Goal: Information Seeking & Learning: Compare options

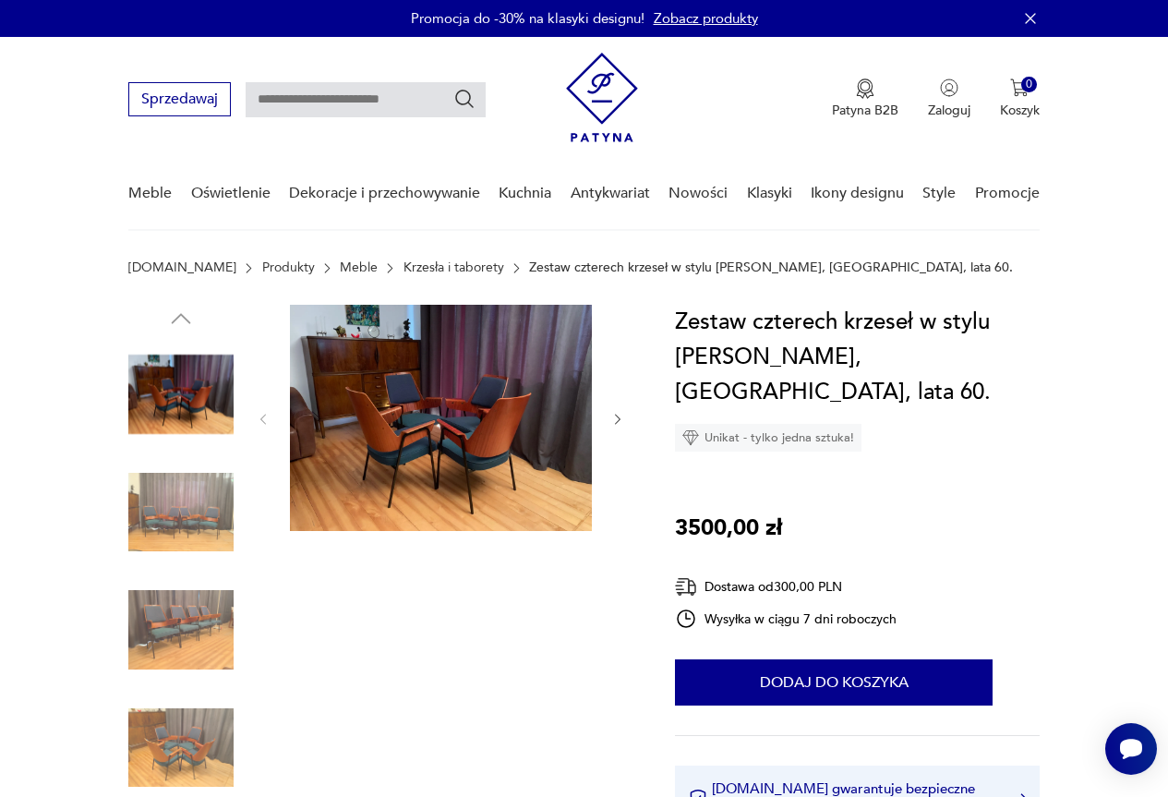
click at [495, 439] on img at bounding box center [441, 418] width 302 height 226
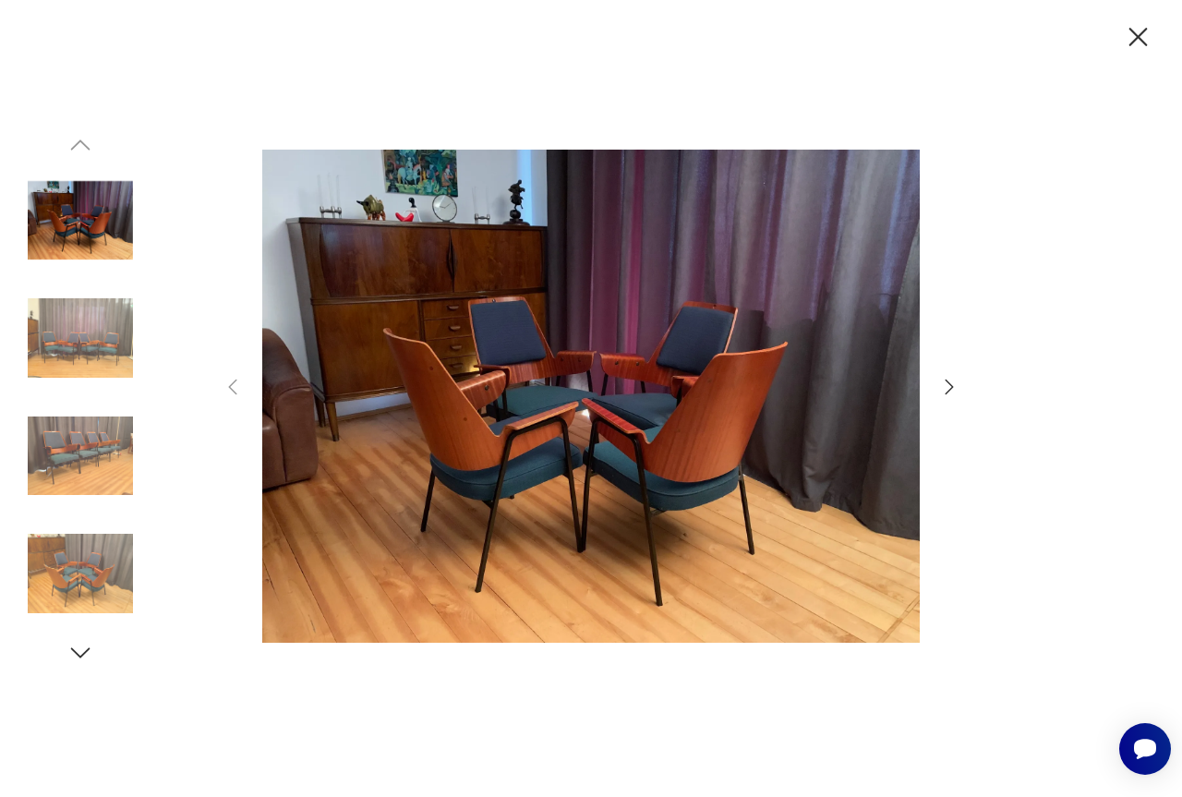
click at [951, 384] on icon "button" at bounding box center [949, 387] width 22 height 22
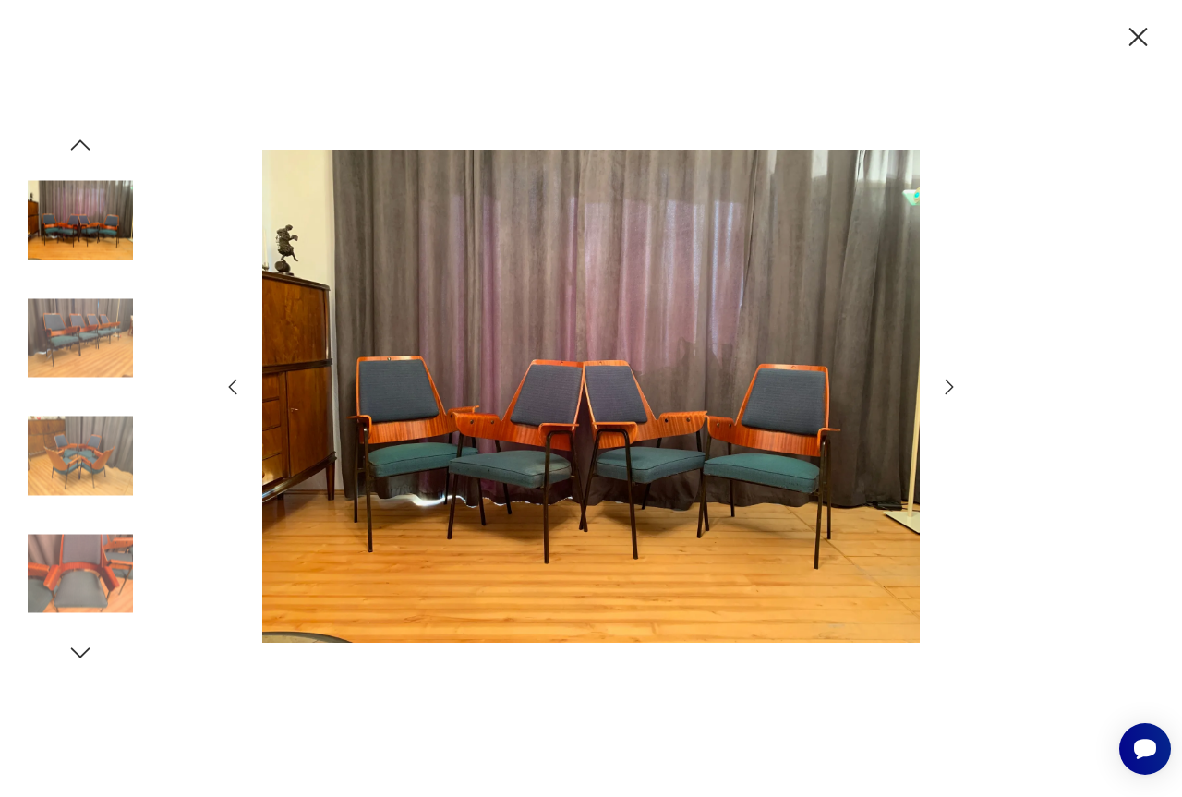
click at [1143, 34] on icon "button" at bounding box center [1138, 37] width 32 height 32
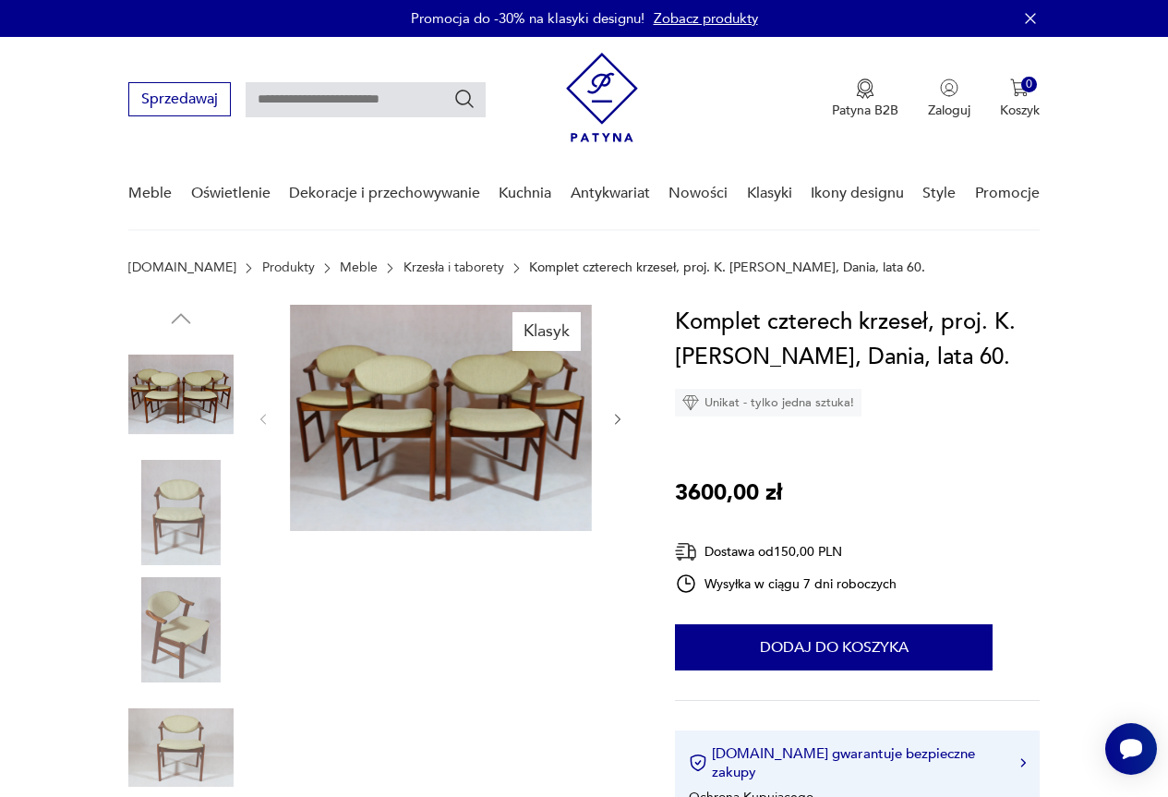
click at [515, 397] on img at bounding box center [441, 418] width 302 height 226
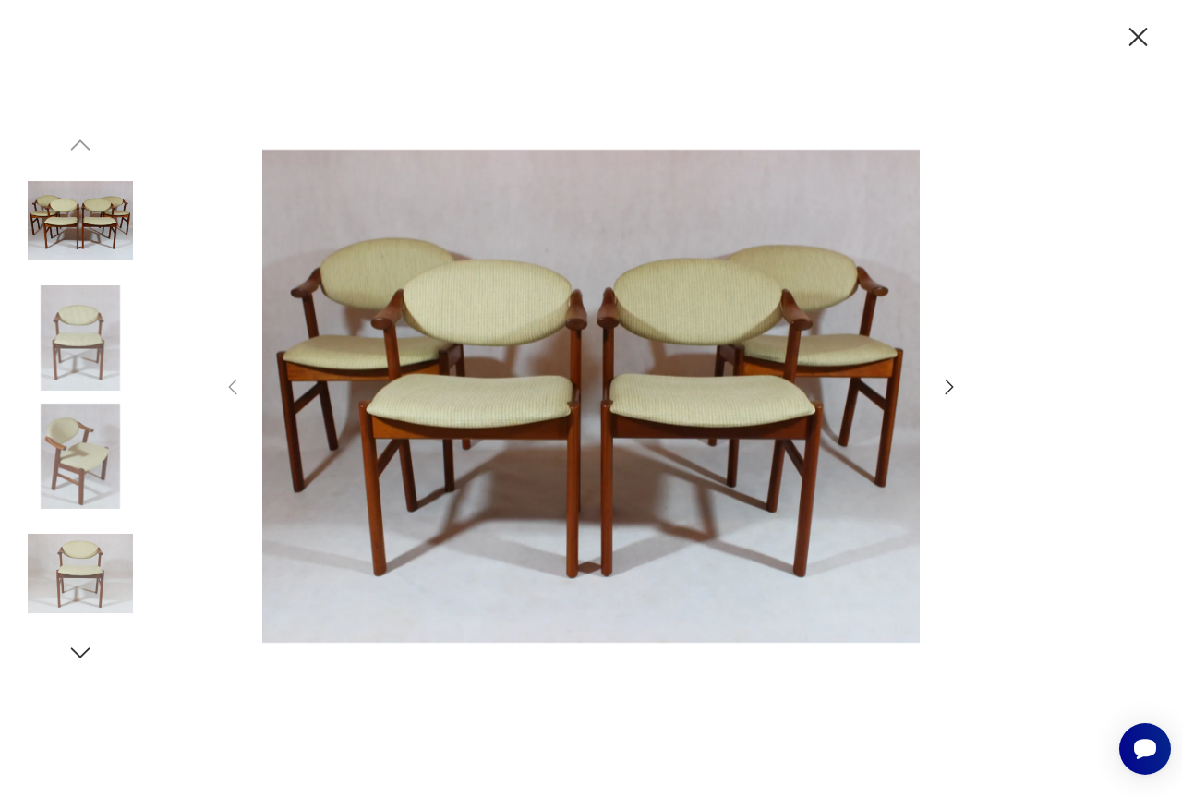
click at [941, 382] on icon "button" at bounding box center [949, 387] width 22 height 22
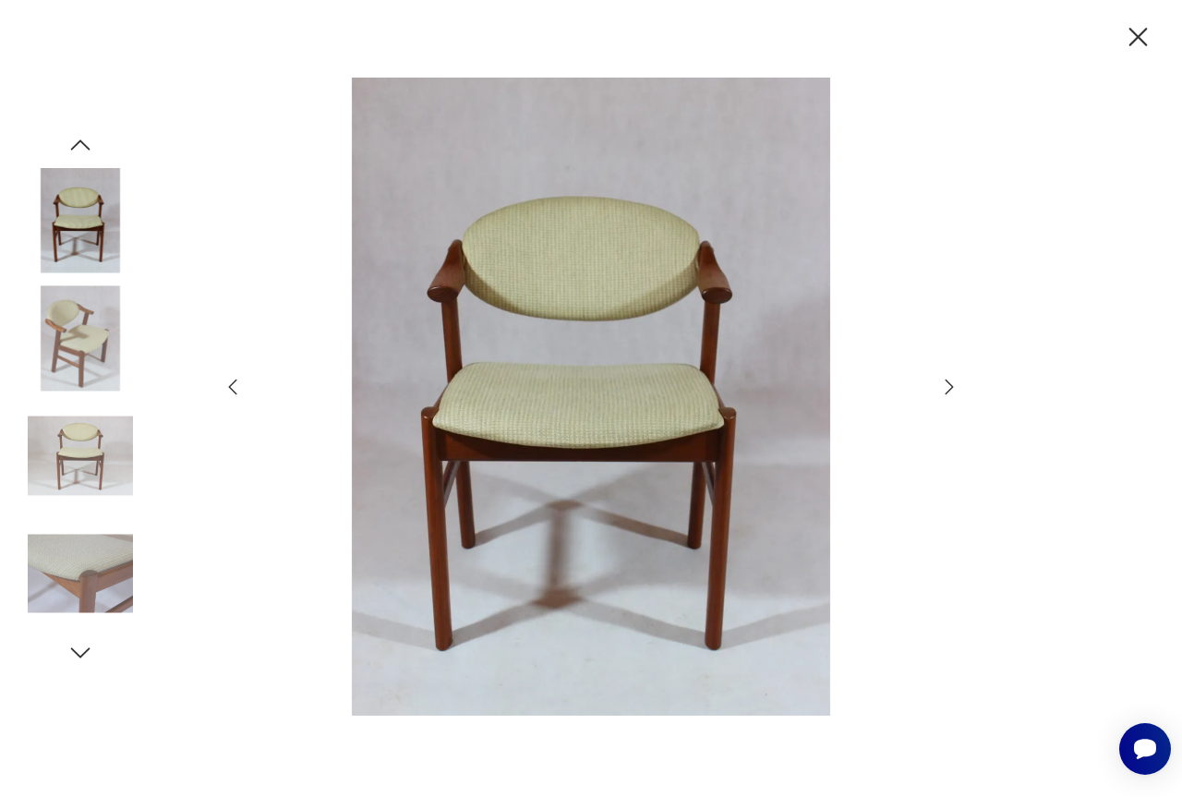
click at [951, 392] on icon "button" at bounding box center [949, 387] width 22 height 22
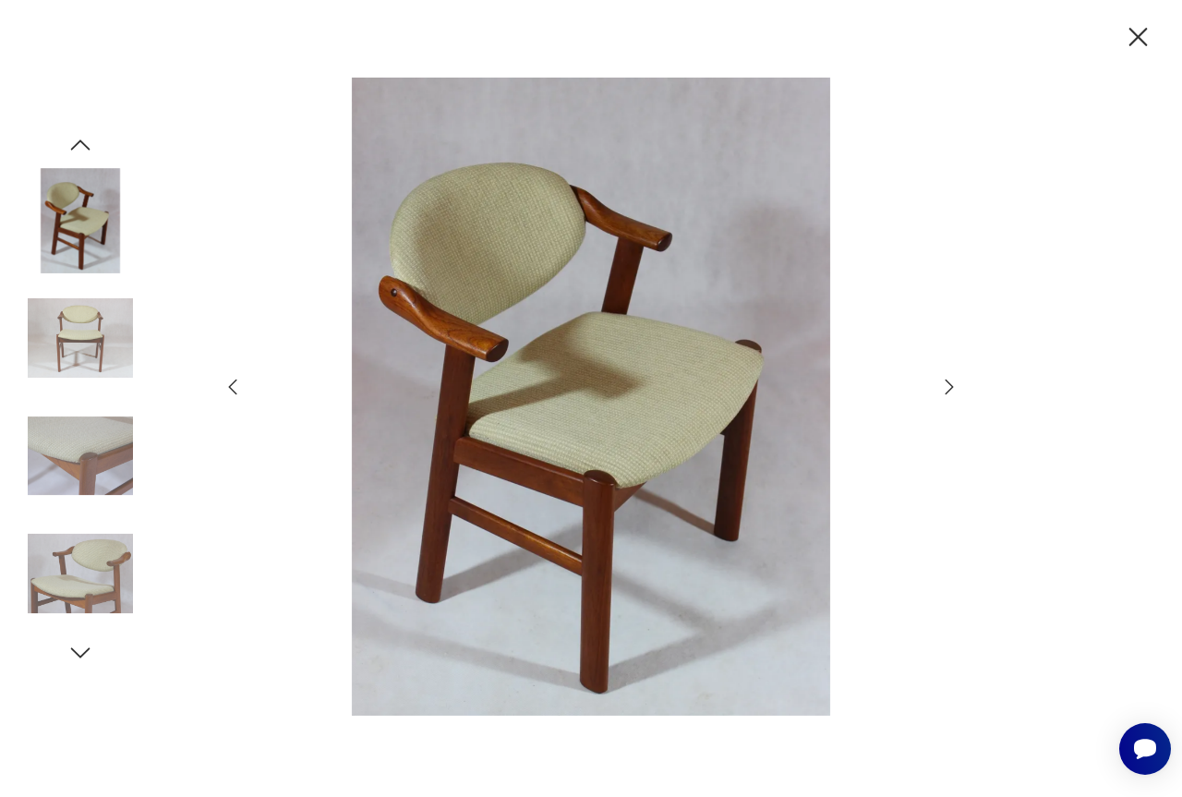
click at [951, 392] on icon "button" at bounding box center [949, 387] width 22 height 22
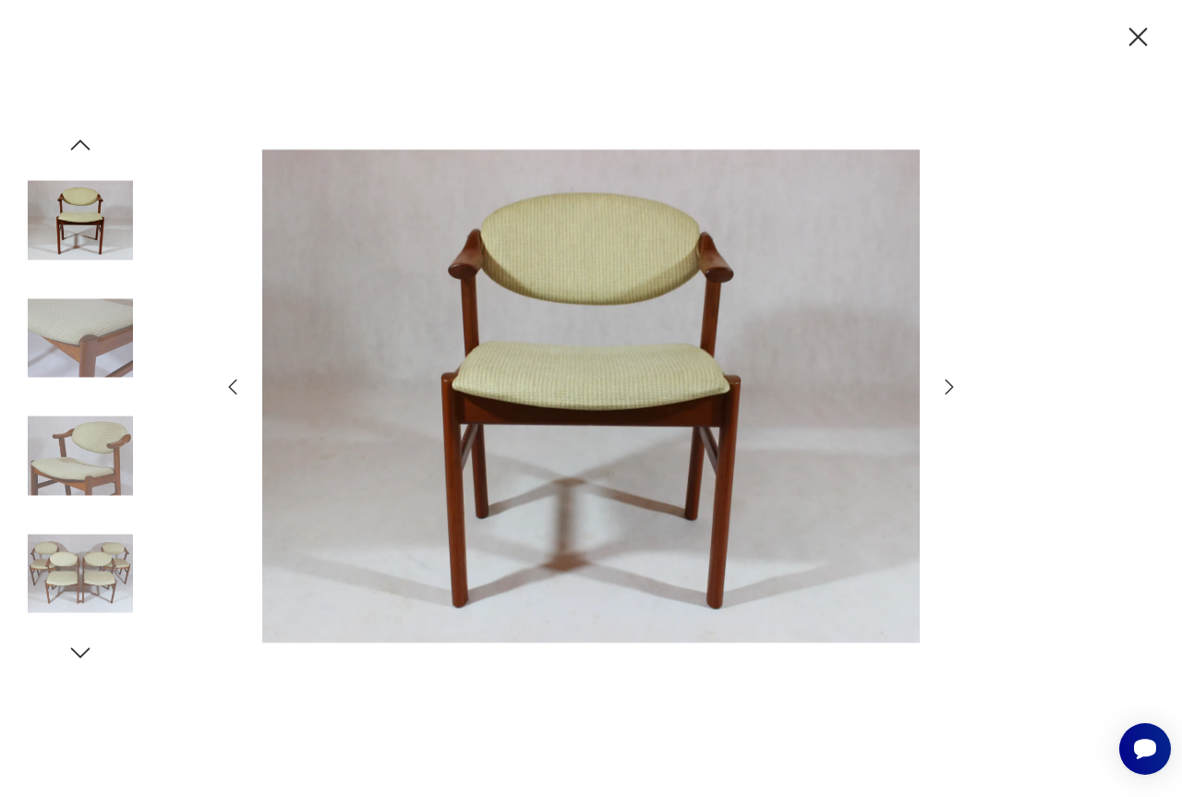
click at [951, 392] on icon "button" at bounding box center [949, 387] width 22 height 22
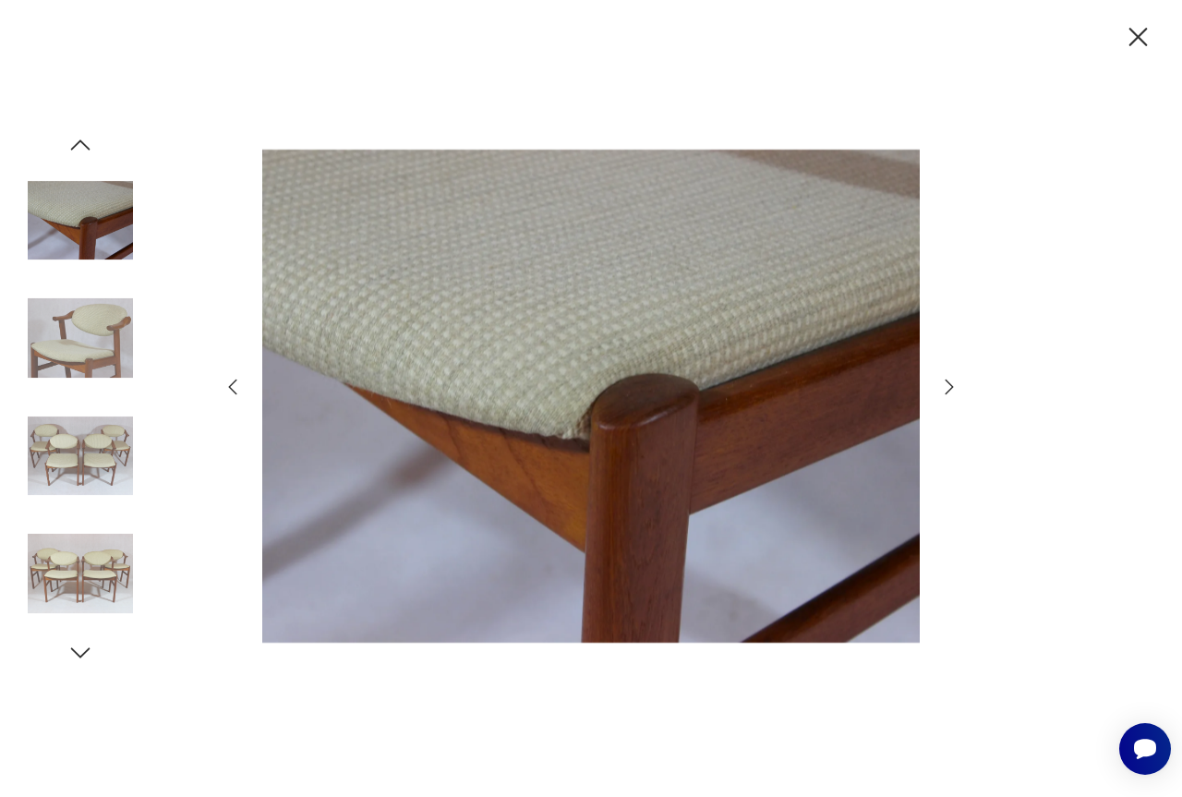
click at [951, 392] on icon "button" at bounding box center [949, 387] width 22 height 22
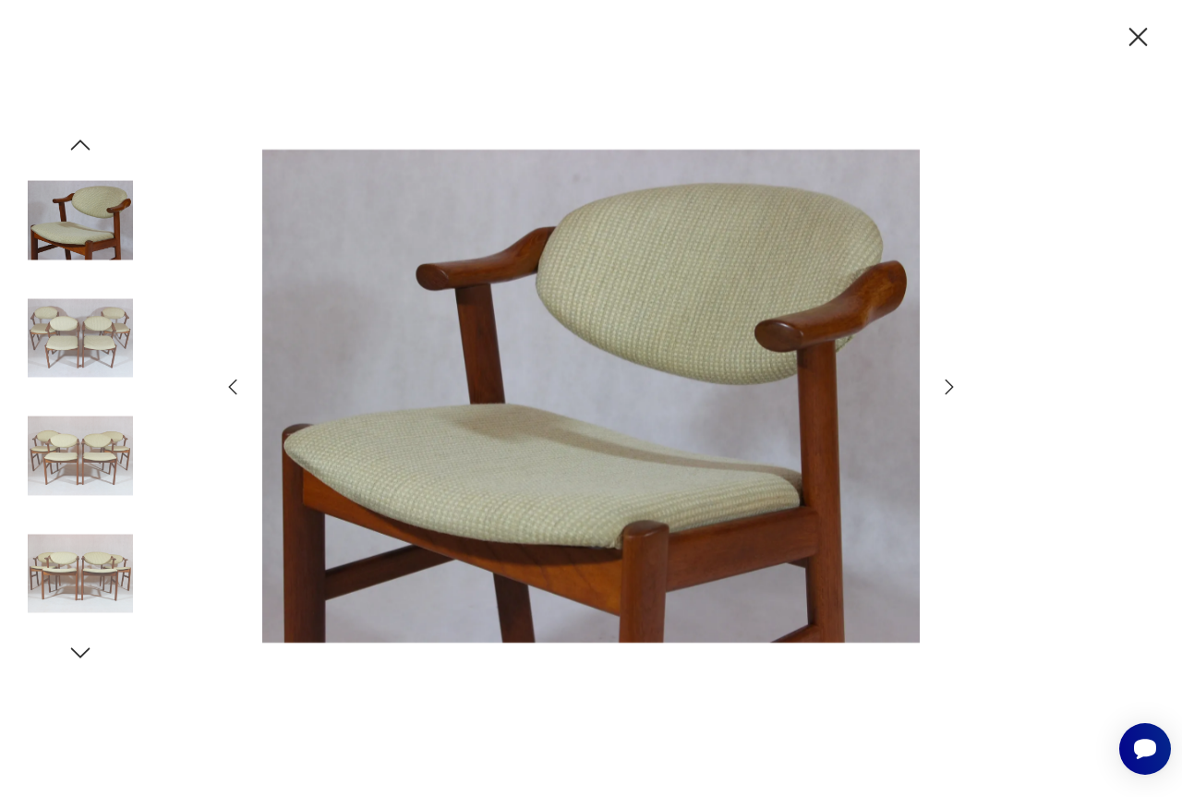
click at [951, 392] on icon "button" at bounding box center [949, 387] width 22 height 22
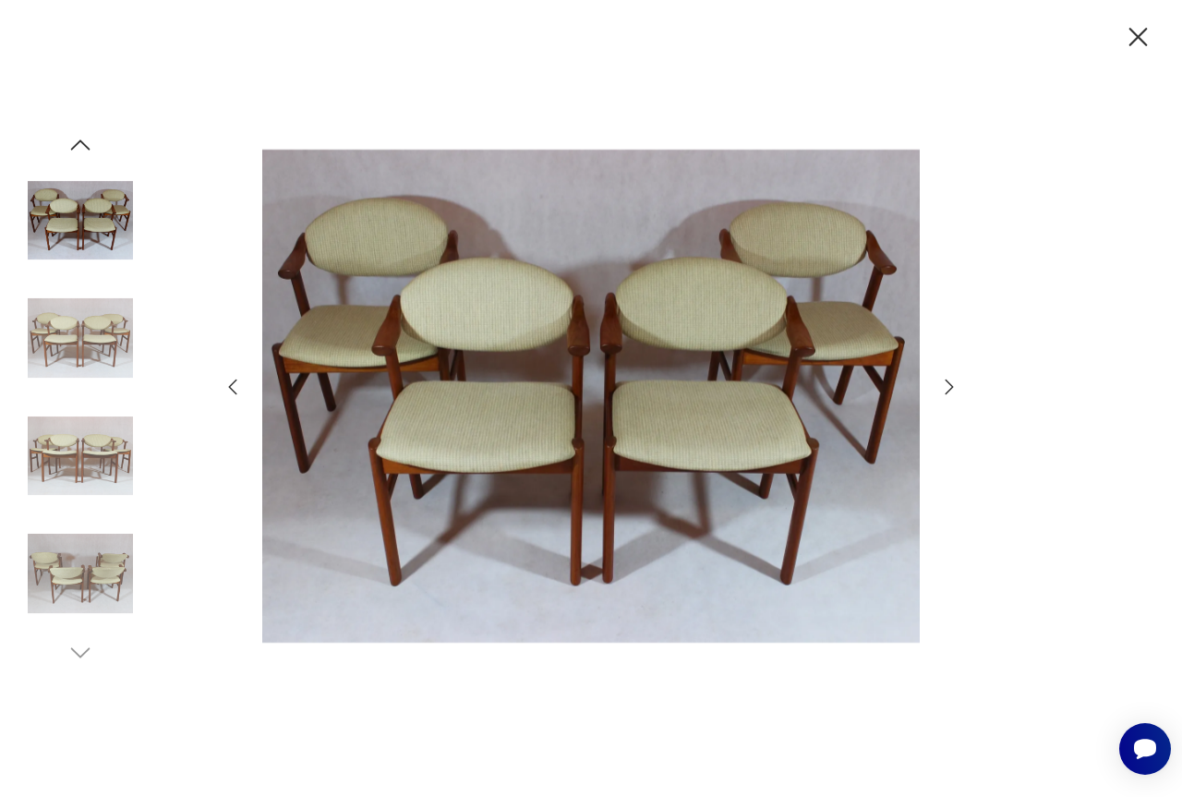
click at [951, 392] on icon "button" at bounding box center [949, 387] width 22 height 22
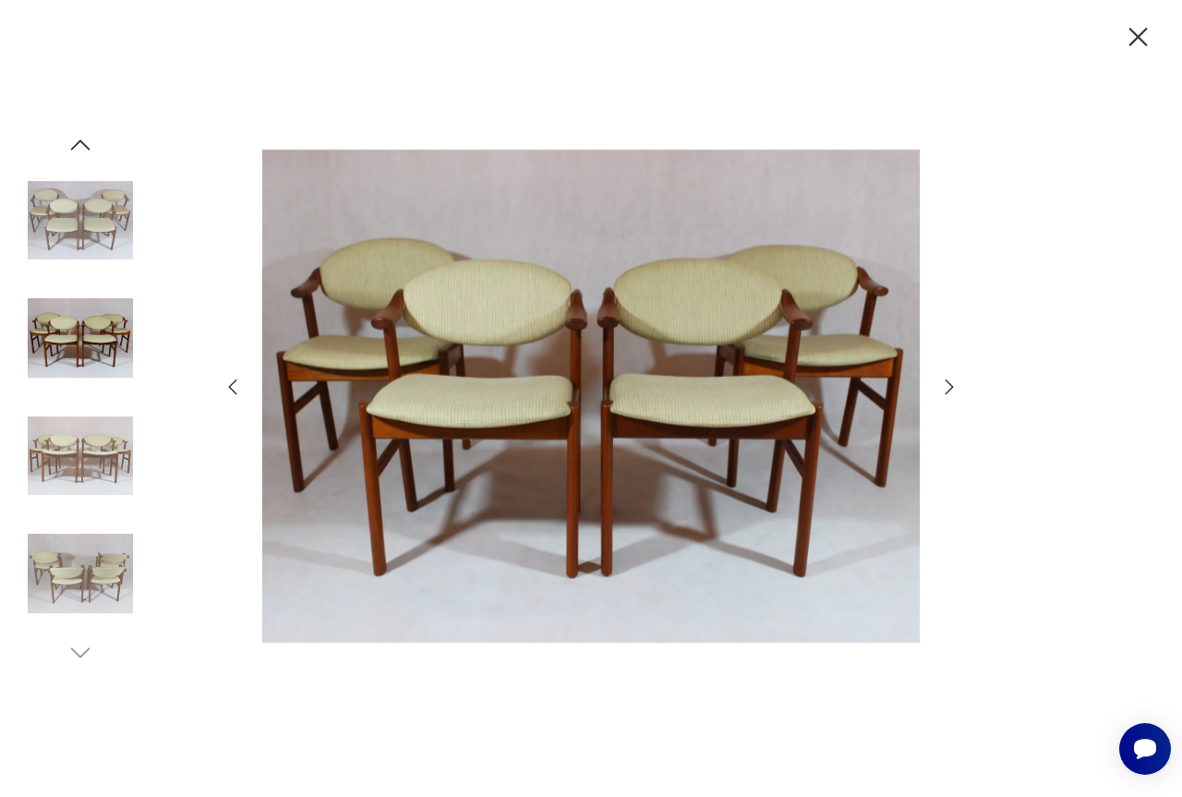
click at [1137, 35] on icon "button" at bounding box center [1138, 37] width 18 height 18
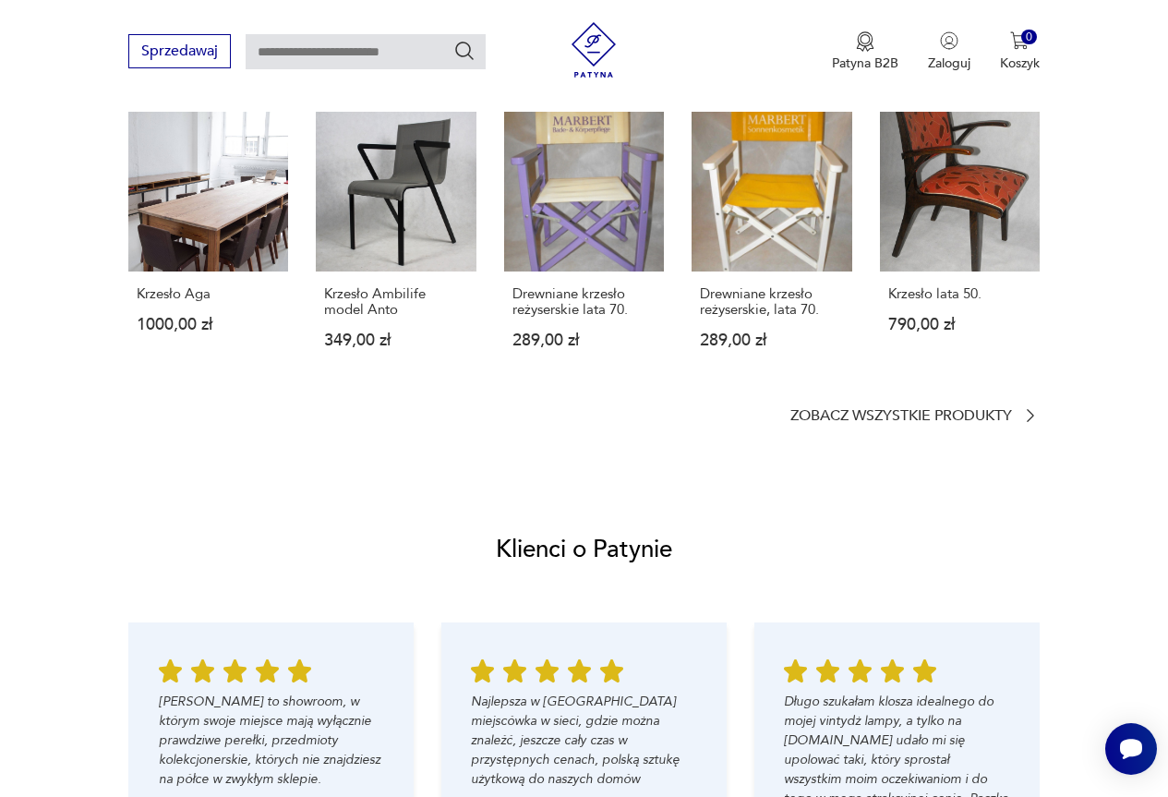
scroll to position [1478, 0]
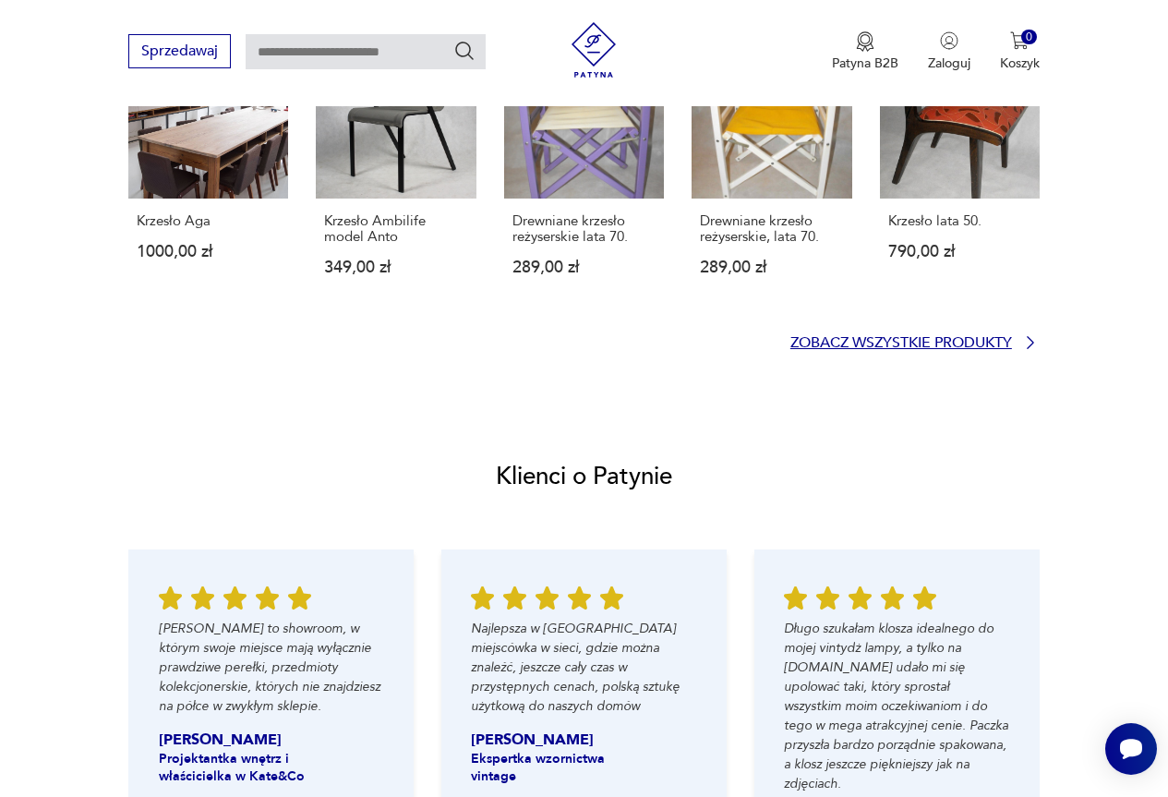
click at [1030, 344] on icon at bounding box center [1030, 342] width 18 height 18
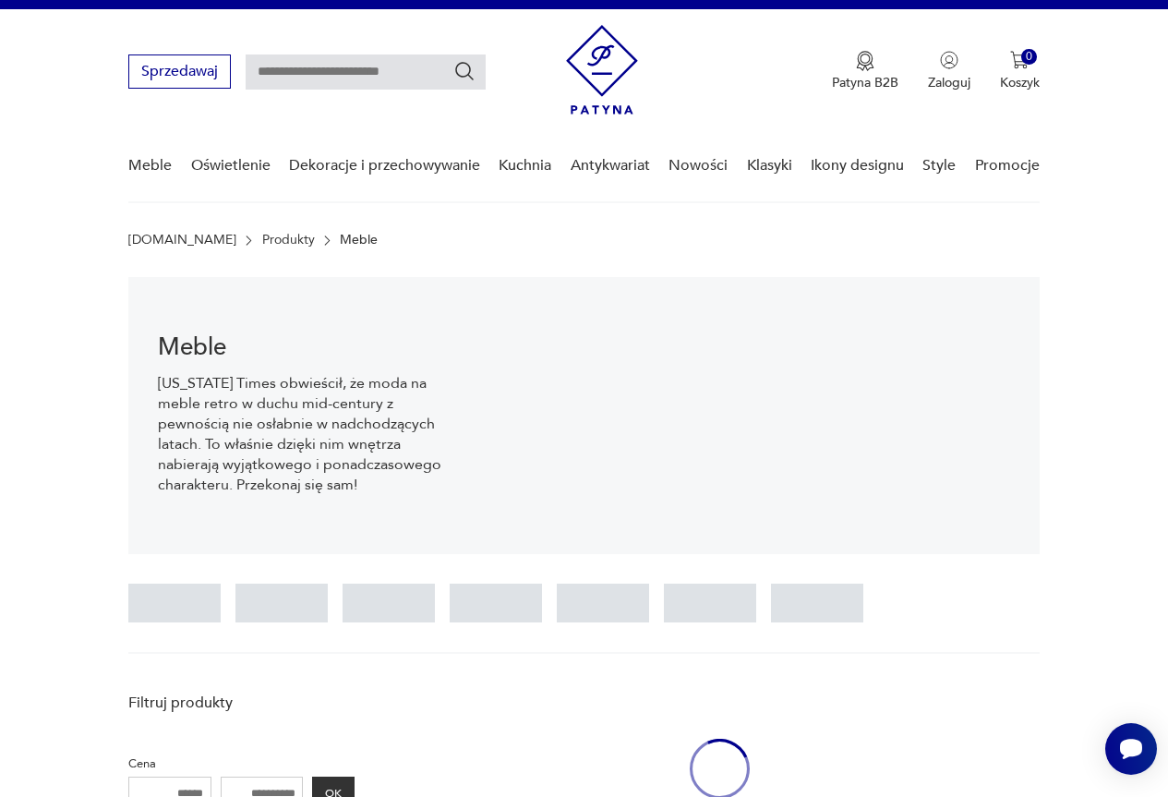
scroll to position [27, 0]
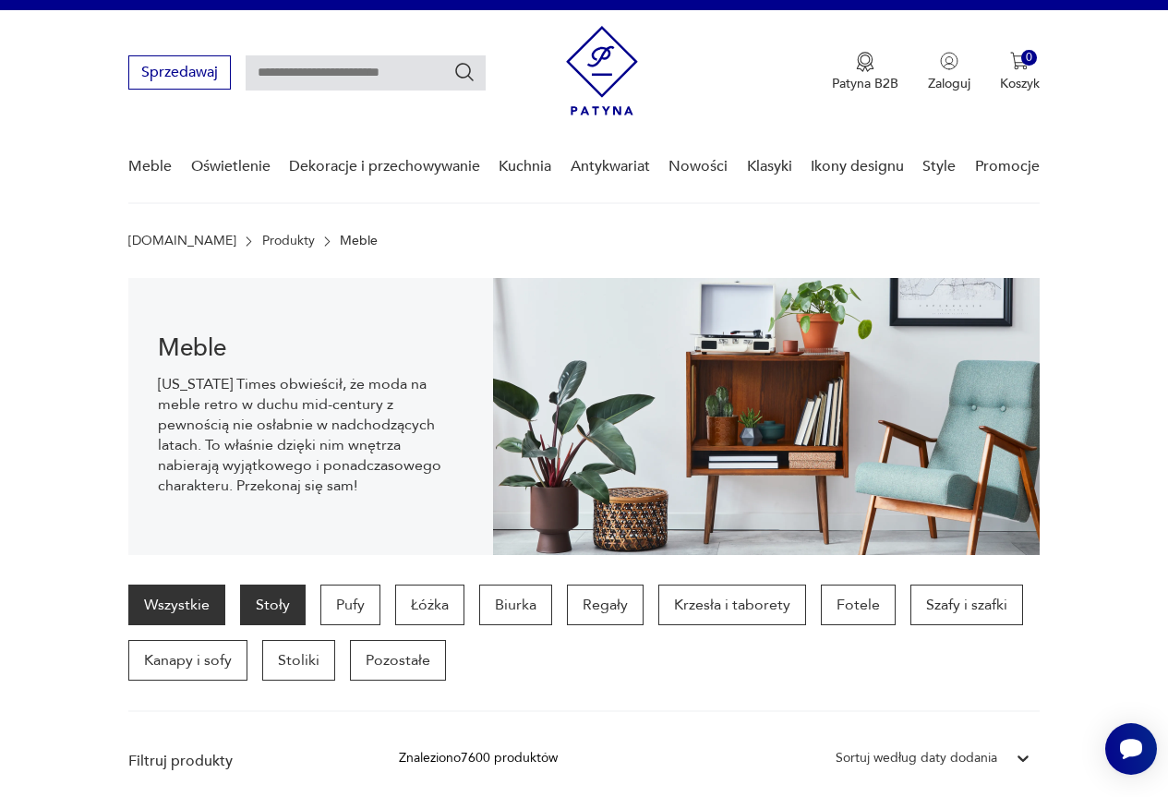
click at [265, 607] on p "Stoły" at bounding box center [273, 605] width 66 height 41
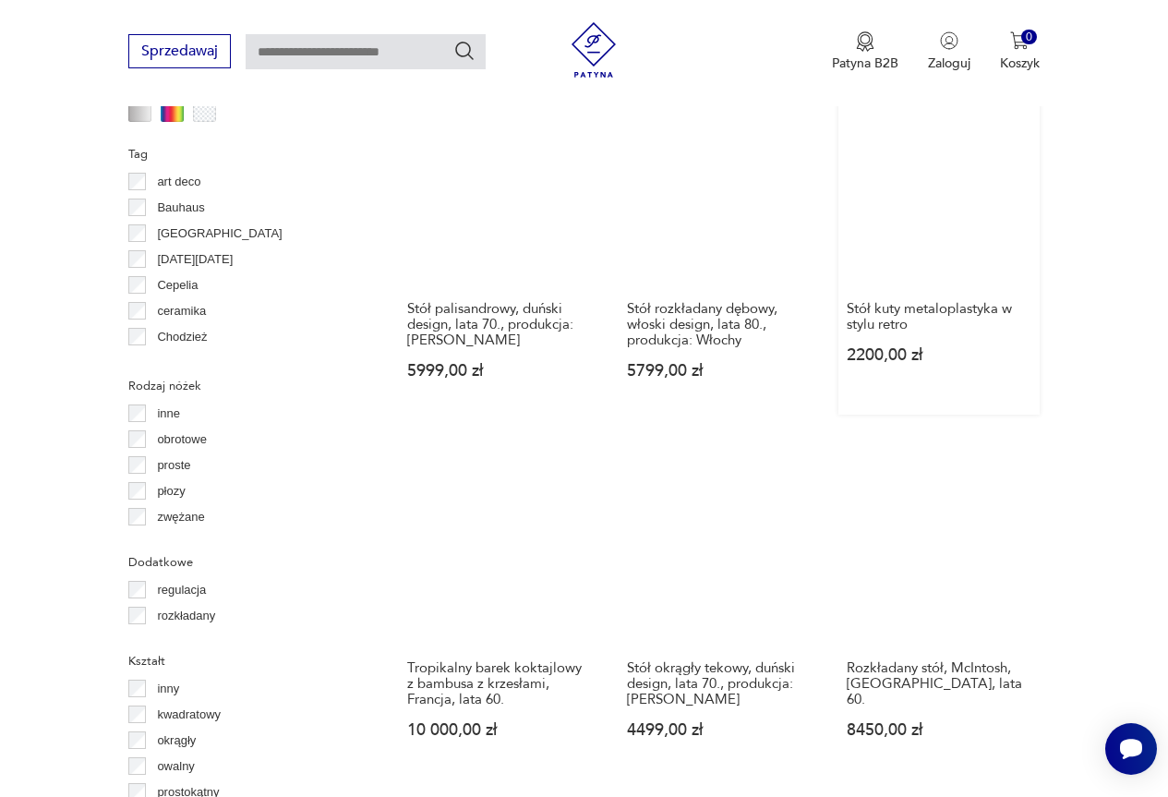
scroll to position [1968, 0]
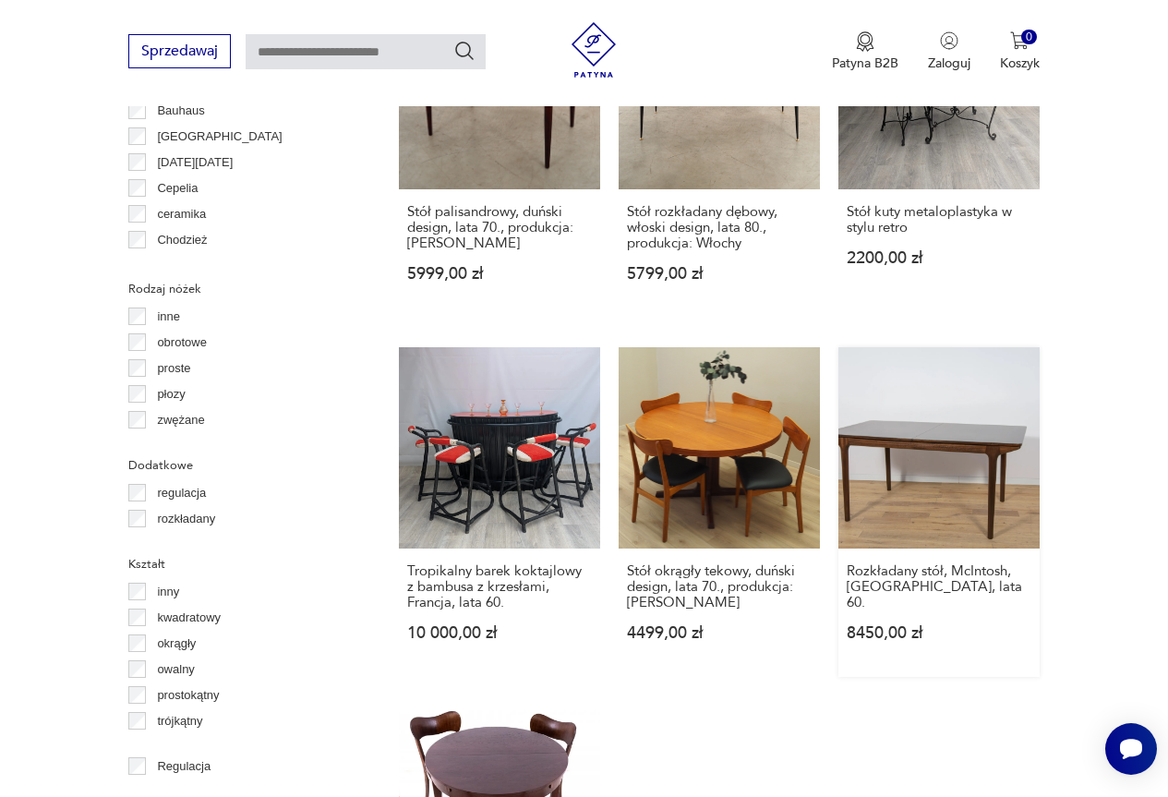
click at [916, 409] on link "Rozkładany stół, McIntosh, Wielka Brytania, lata 60. 8450,00 zł" at bounding box center [938, 512] width 201 height 330
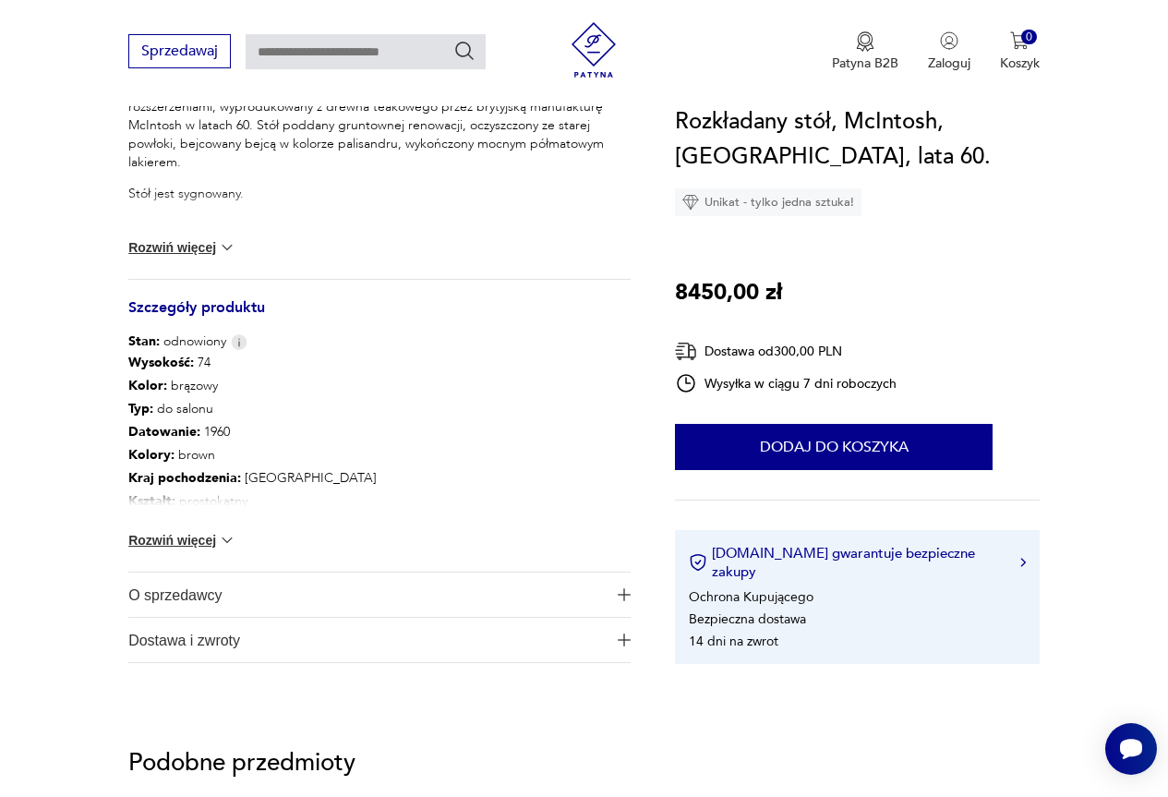
scroll to position [831, 0]
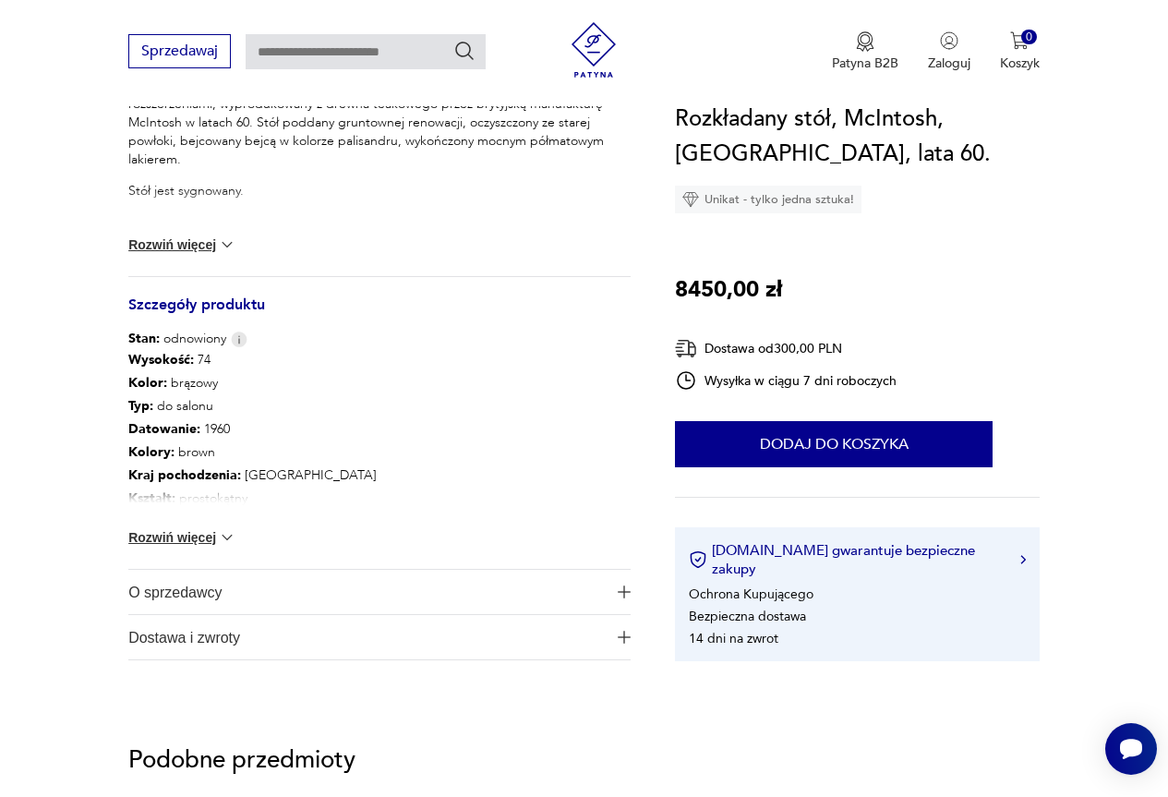
click at [204, 538] on button "Rozwiń więcej" at bounding box center [181, 537] width 107 height 18
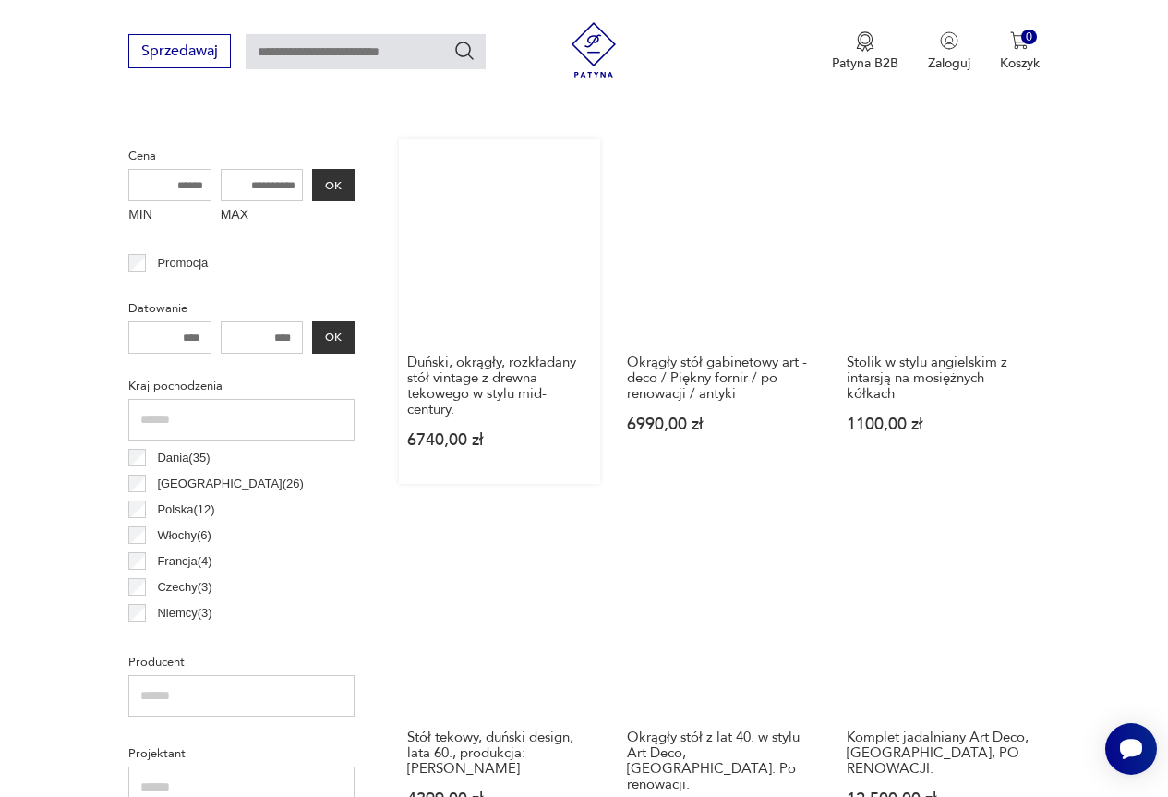
scroll to position [739, 0]
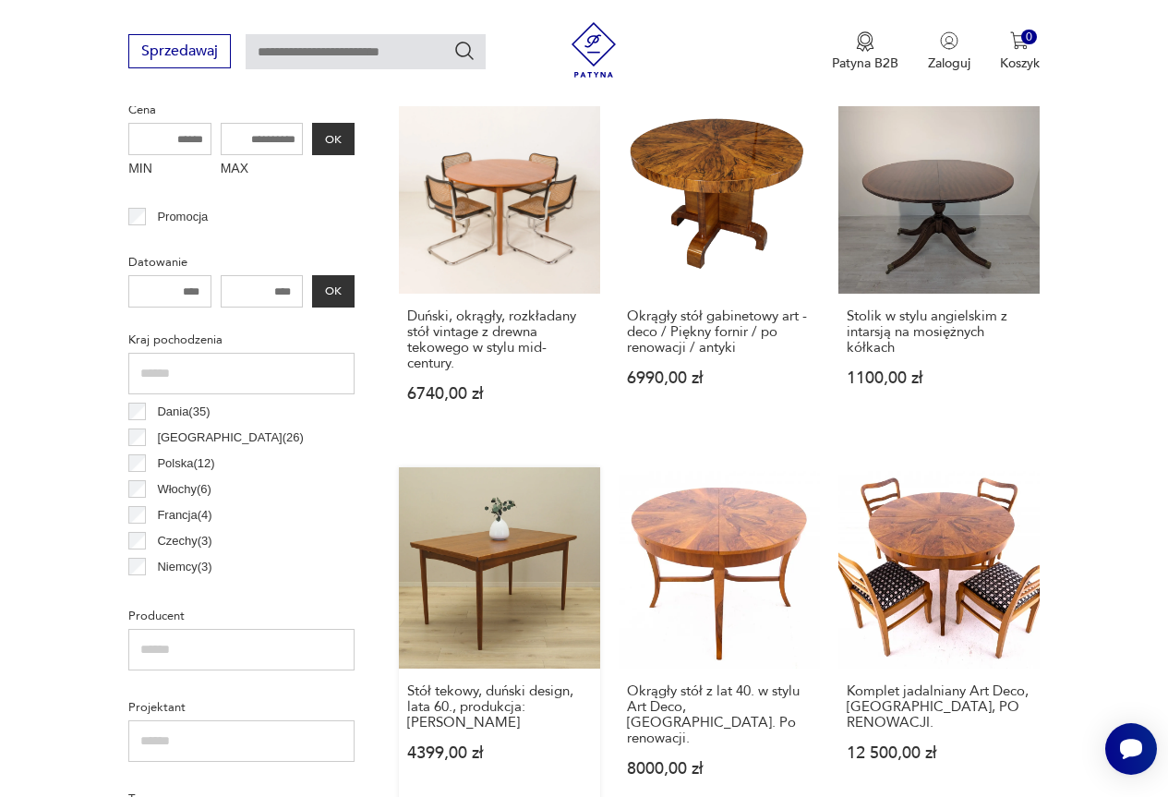
click at [501, 559] on link "Stół tekowy, duński design, lata 60., produkcja: Dania 4399,00 zł" at bounding box center [499, 639] width 201 height 345
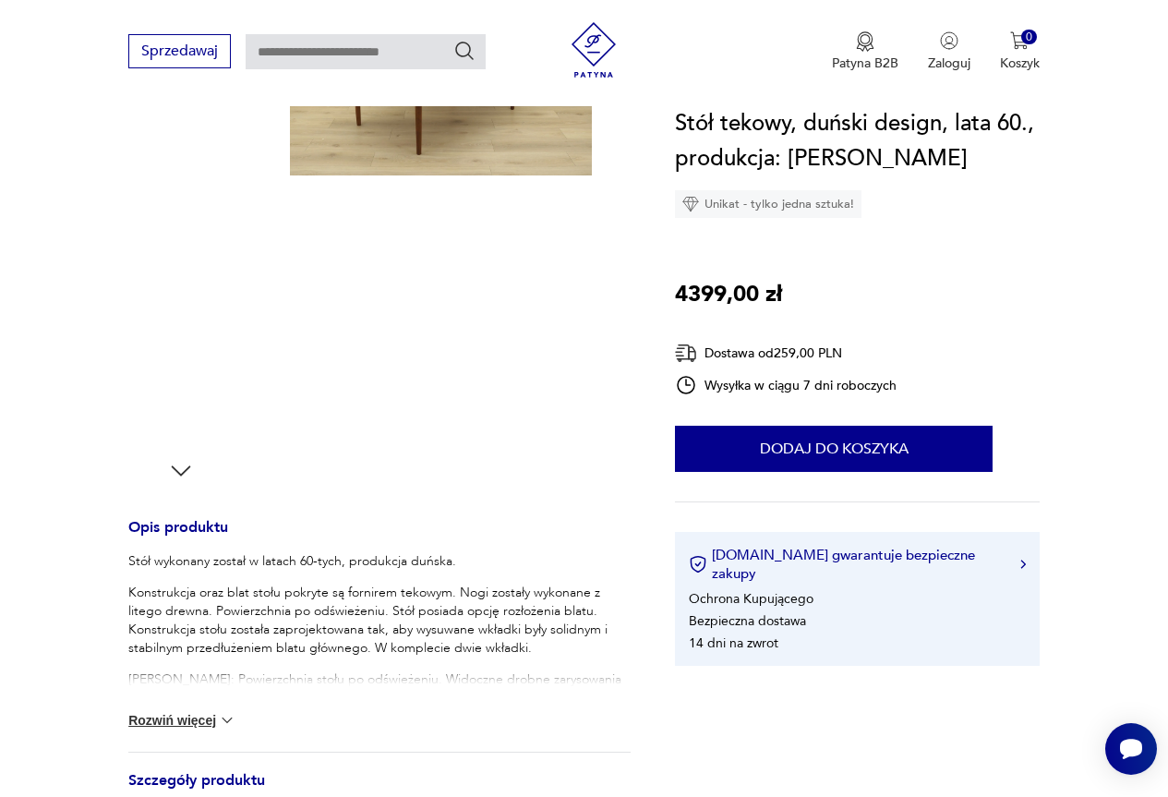
scroll to position [462, 0]
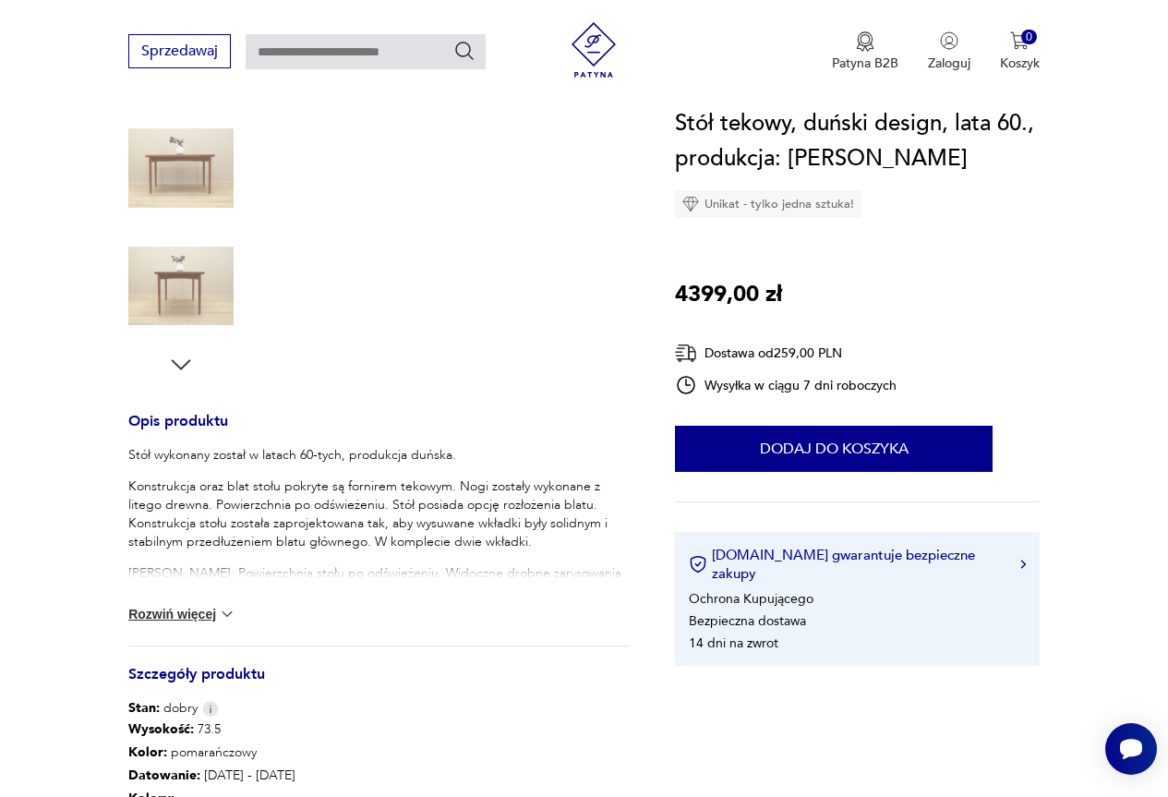
click at [127, 613] on section "Opis produktu Stół wykonany został w latach 60-tych, produkcja duńska. Konstruk…" at bounding box center [584, 458] width 1168 height 1231
click at [156, 617] on button "Rozwiń więcej" at bounding box center [181, 614] width 107 height 18
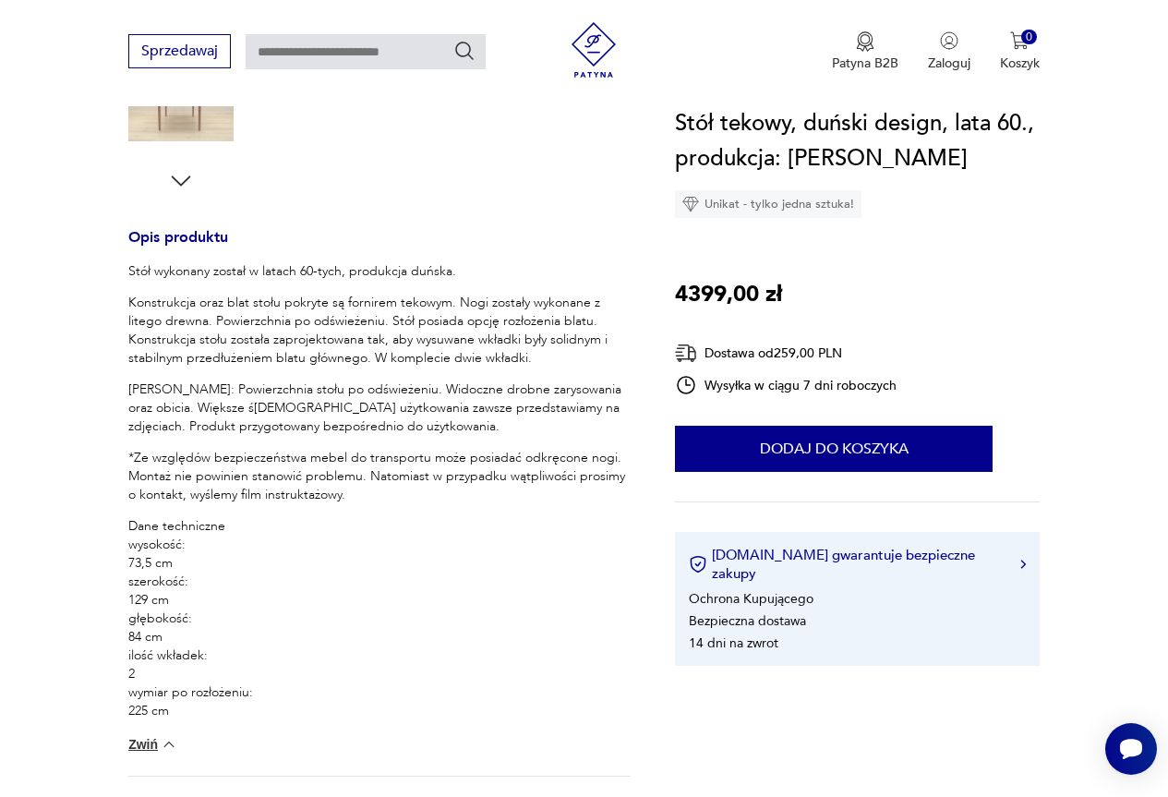
scroll to position [646, 0]
click at [154, 743] on button "Zwiń" at bounding box center [152, 743] width 49 height 18
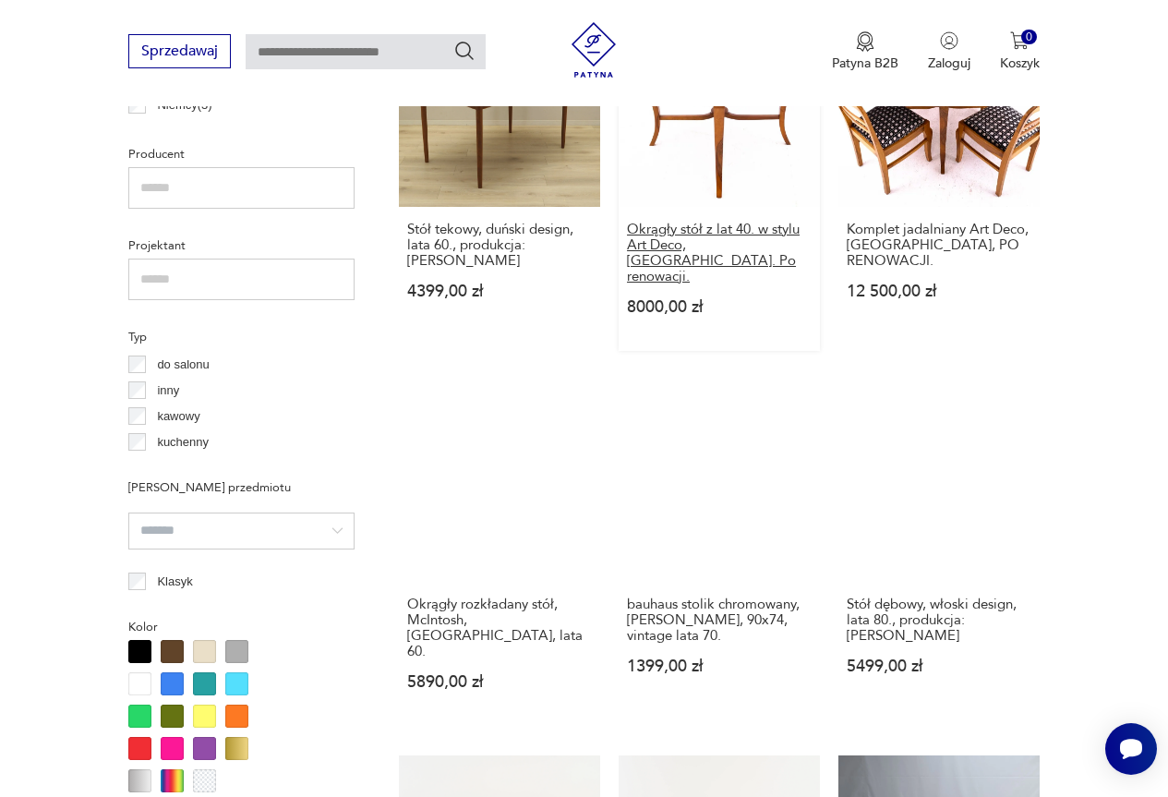
scroll to position [1293, 0]
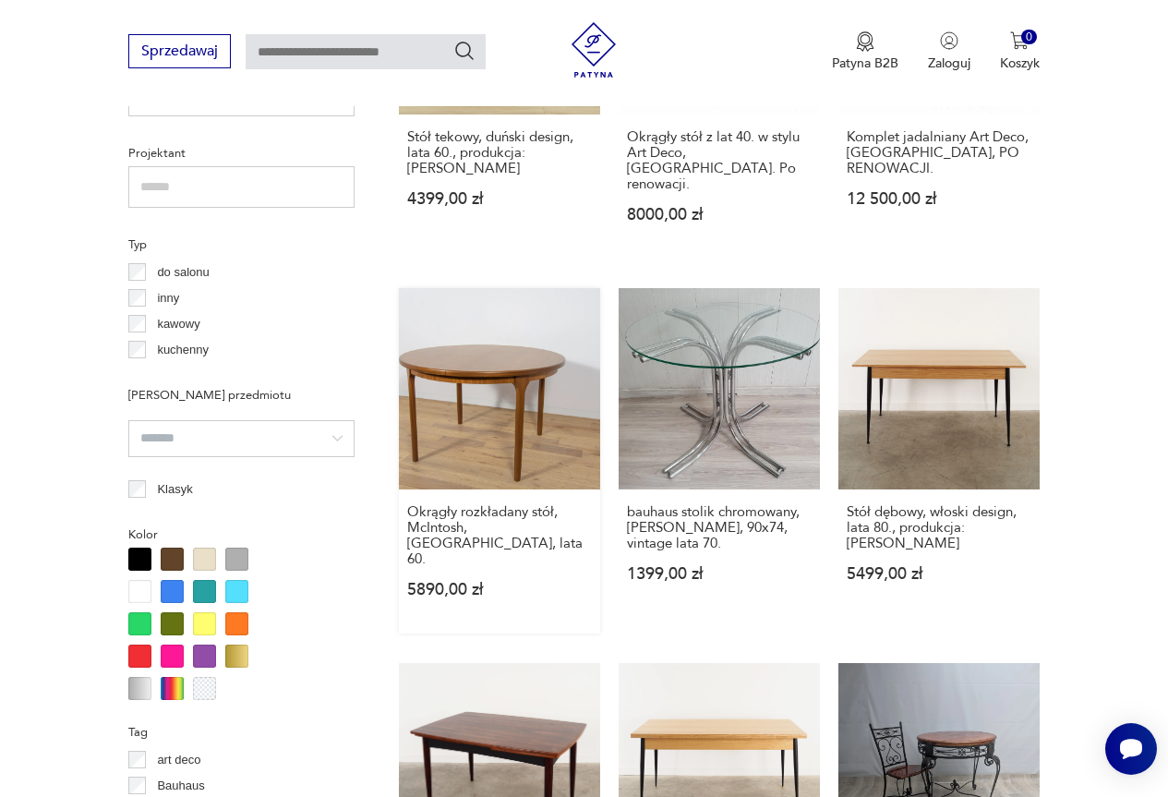
click at [533, 357] on link "Okrągły rozkładany stół, McIntosh, Wielka Brytania, lata 60. 5890,00 zł" at bounding box center [499, 460] width 201 height 345
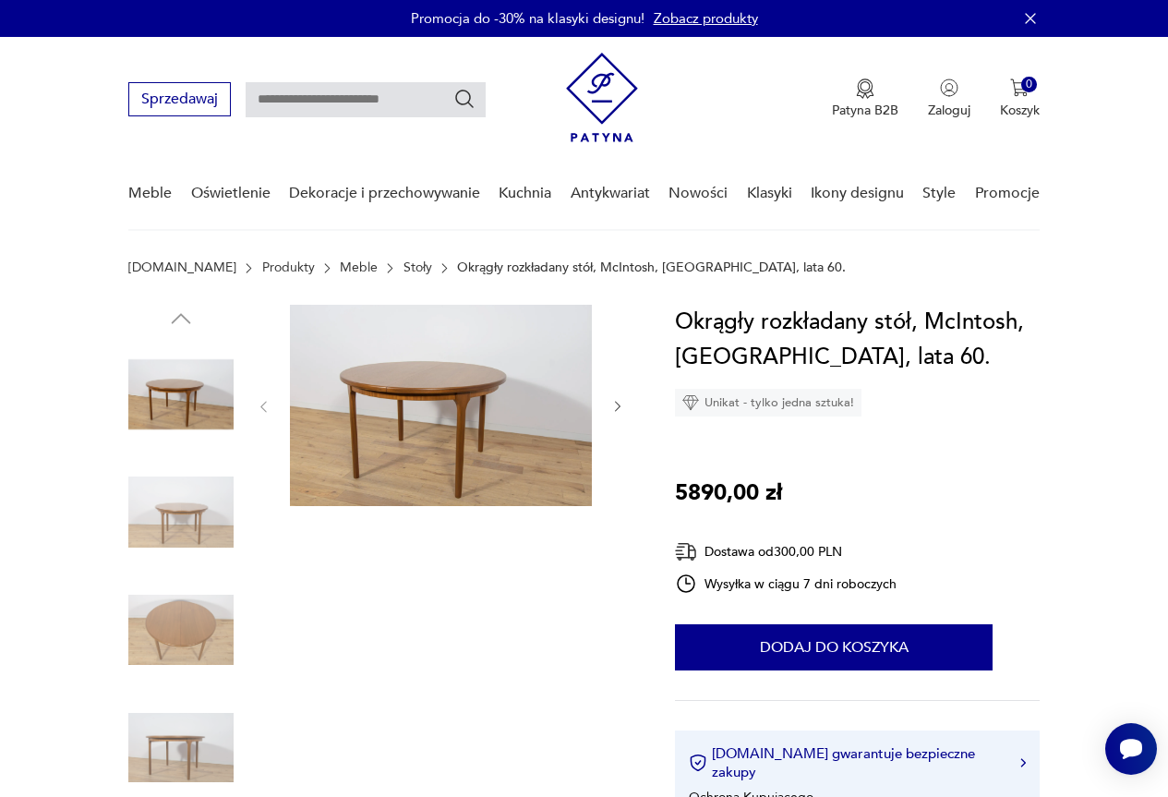
click at [470, 389] on img at bounding box center [441, 405] width 302 height 201
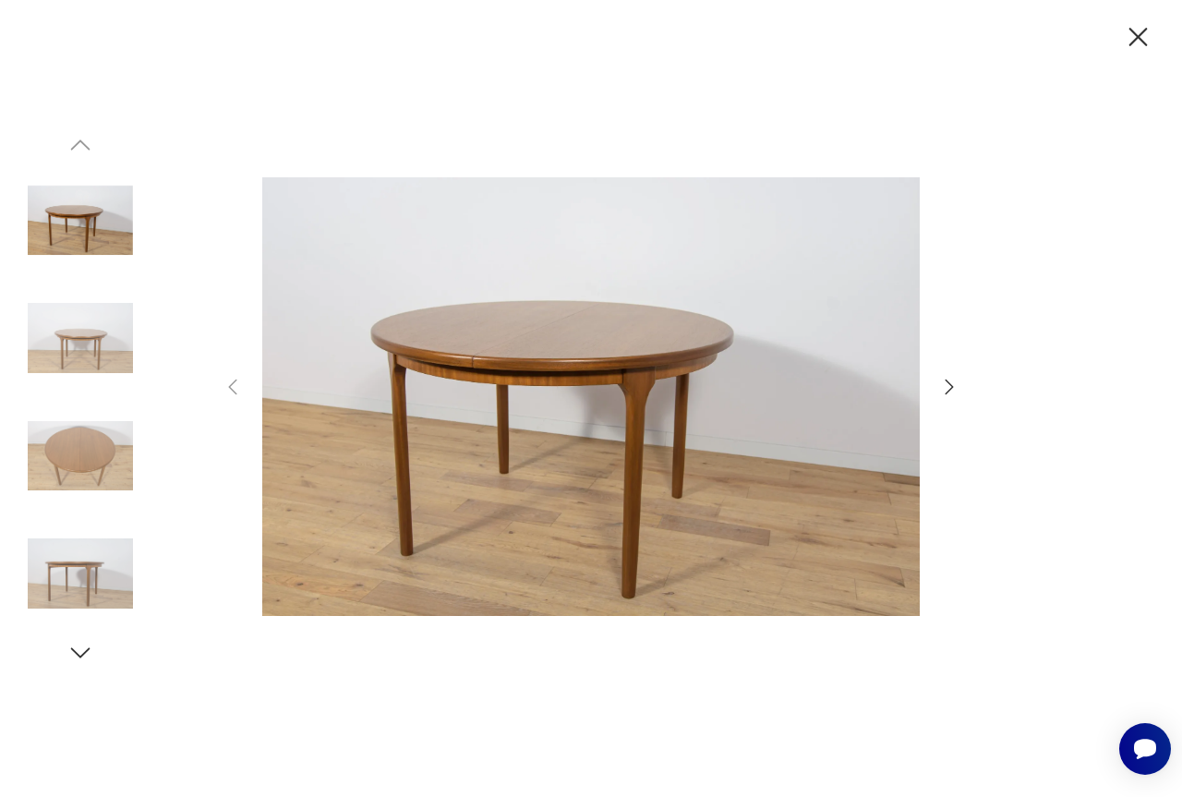
click at [1140, 36] on icon "button" at bounding box center [1138, 37] width 18 height 18
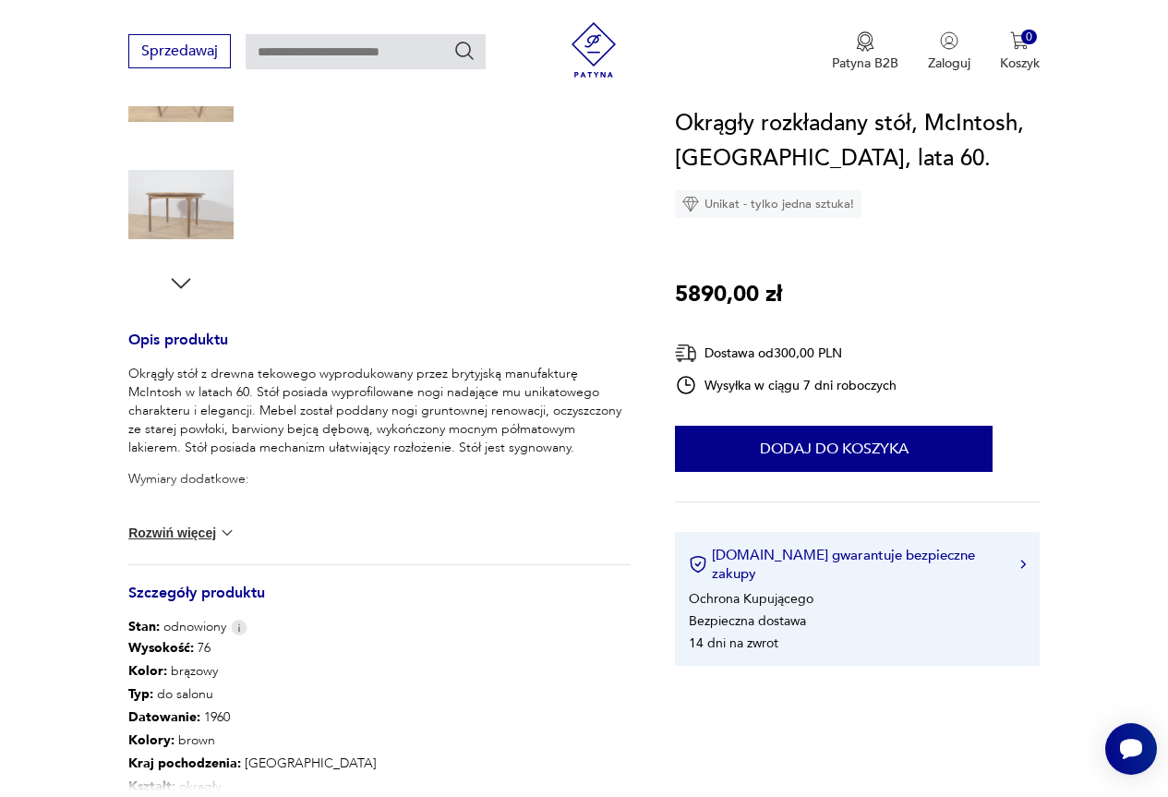
scroll to position [554, 0]
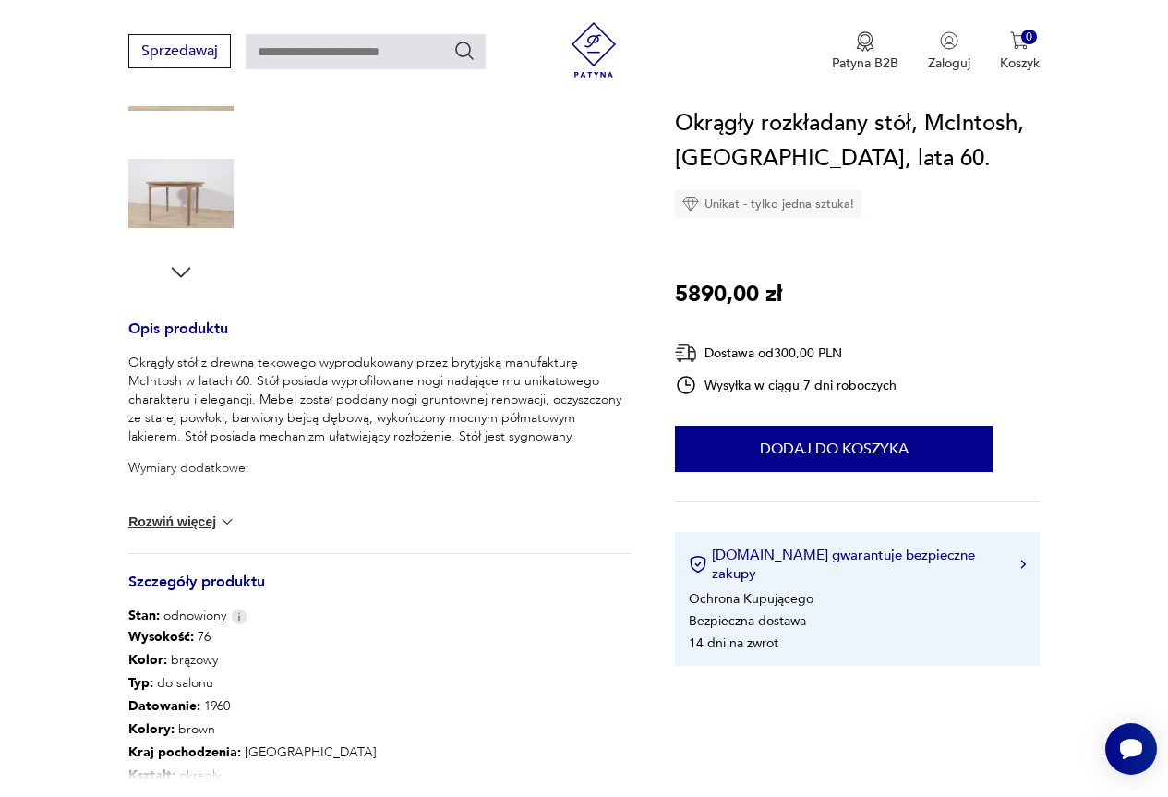
click at [156, 524] on button "Rozwiń więcej" at bounding box center [181, 522] width 107 height 18
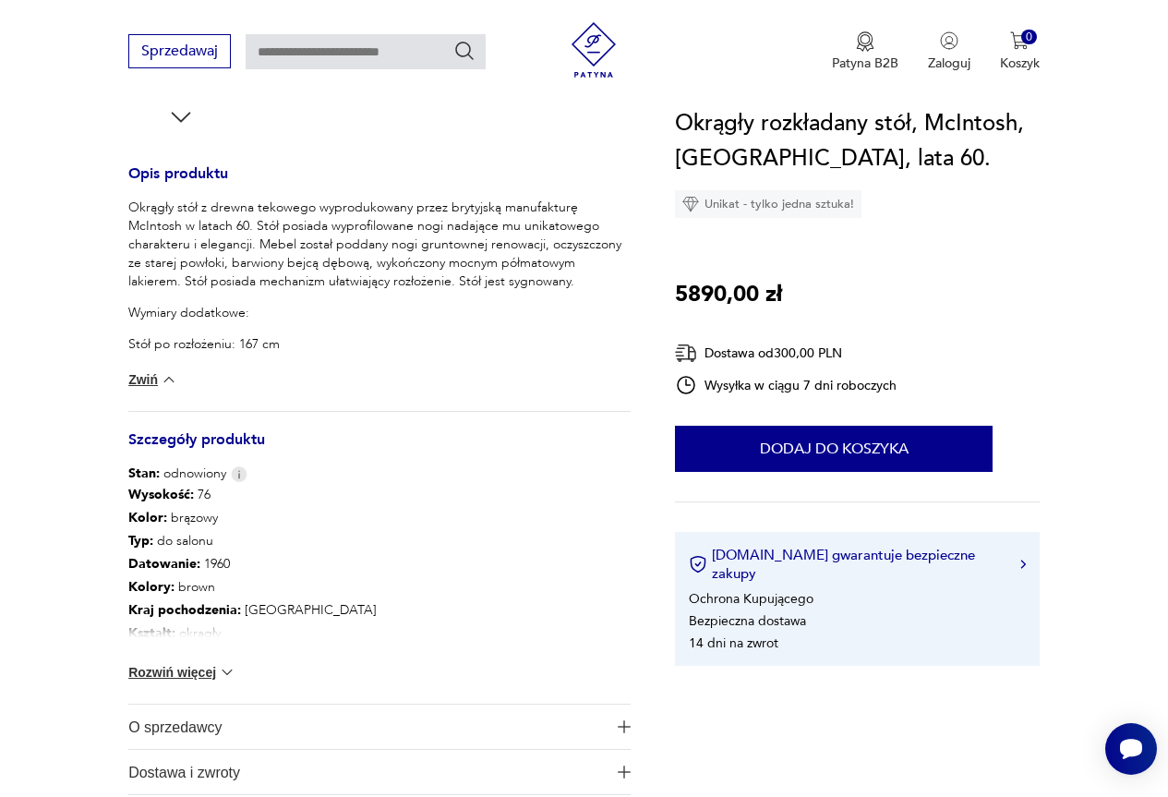
scroll to position [739, 0]
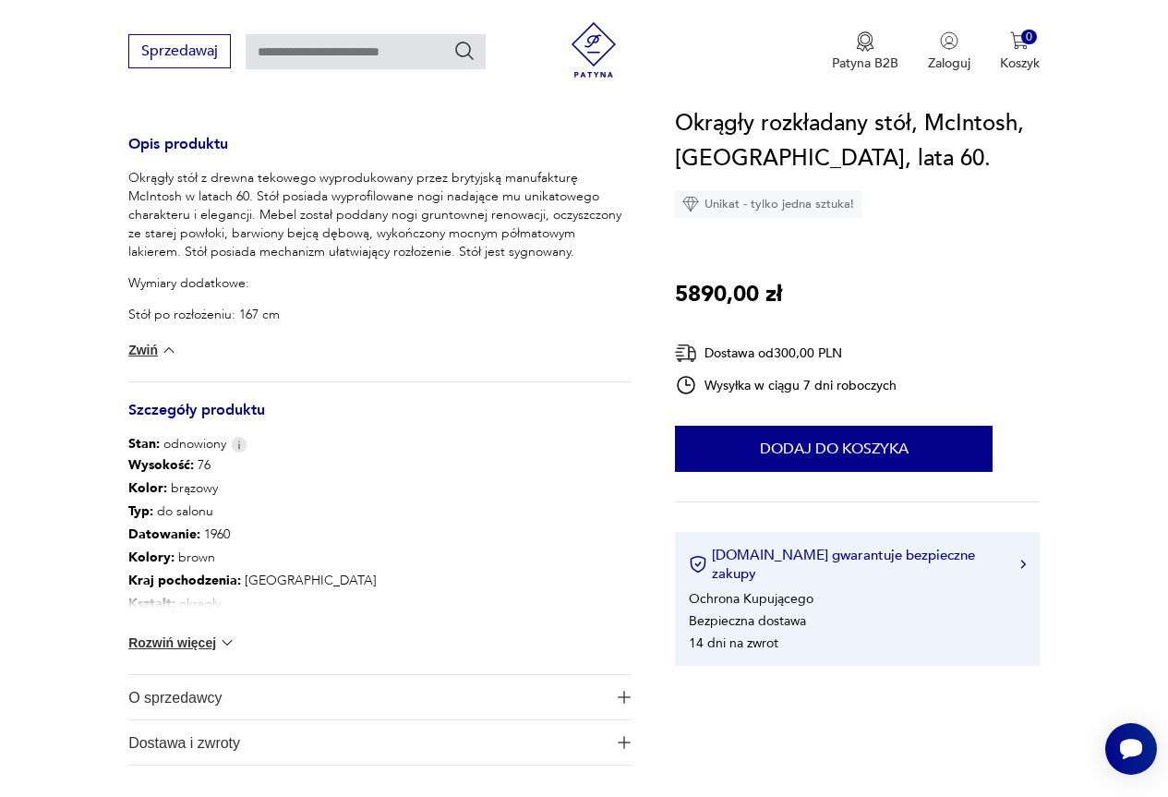
click at [189, 645] on button "Rozwiń więcej" at bounding box center [181, 642] width 107 height 18
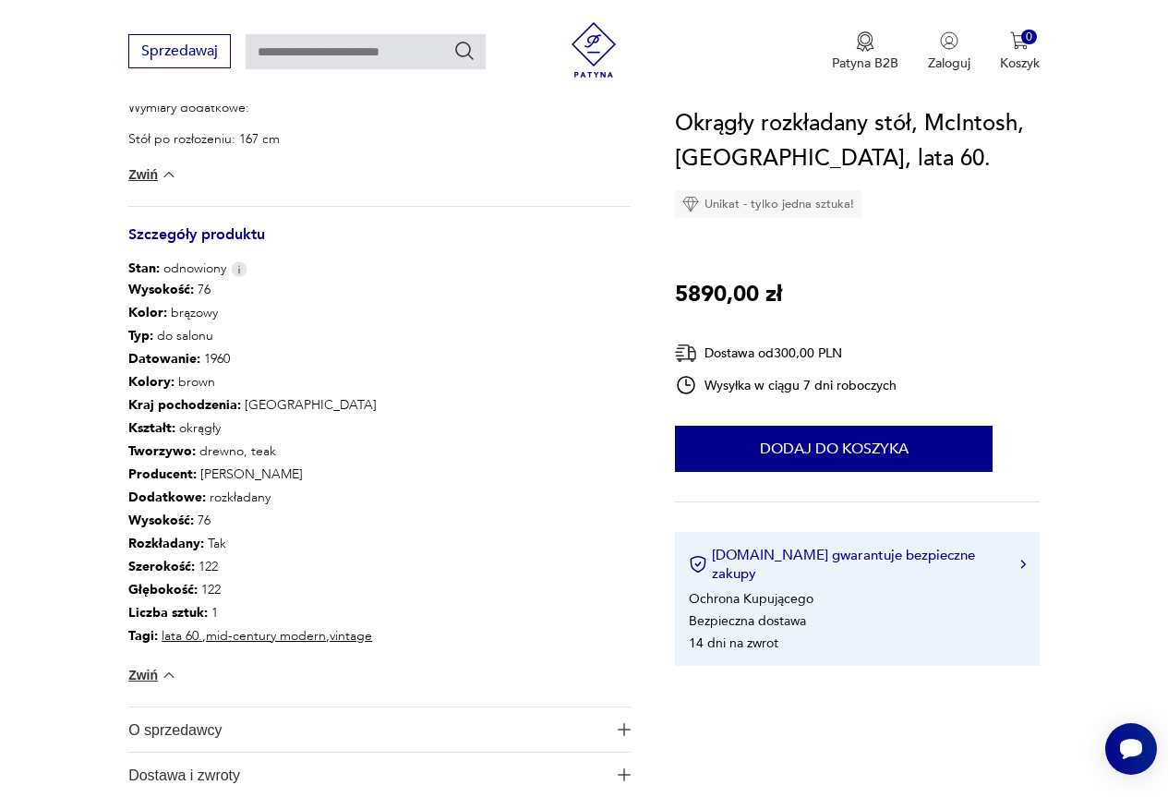
scroll to position [923, 0]
